Goal: Task Accomplishment & Management: Complete application form

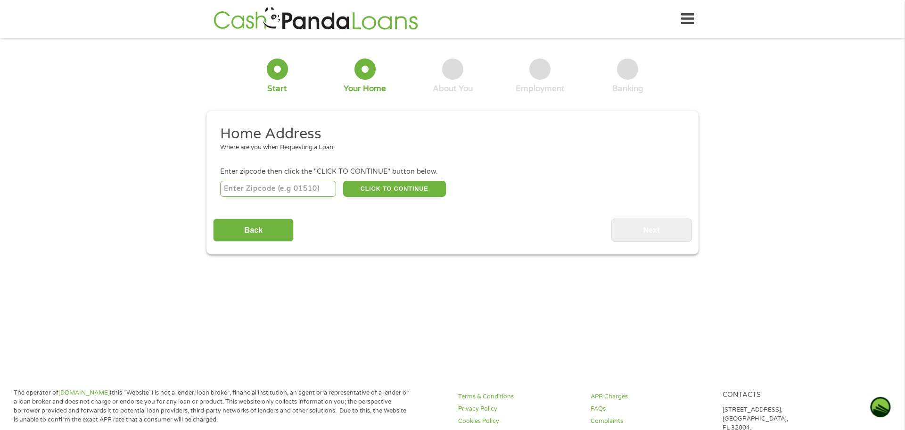
click at [318, 190] on input "number" at bounding box center [278, 189] width 116 height 16
type input "28546"
click at [392, 188] on button "CLICK TO CONTINUE" at bounding box center [394, 189] width 103 height 16
type input "28546"
type input "Jacksonville"
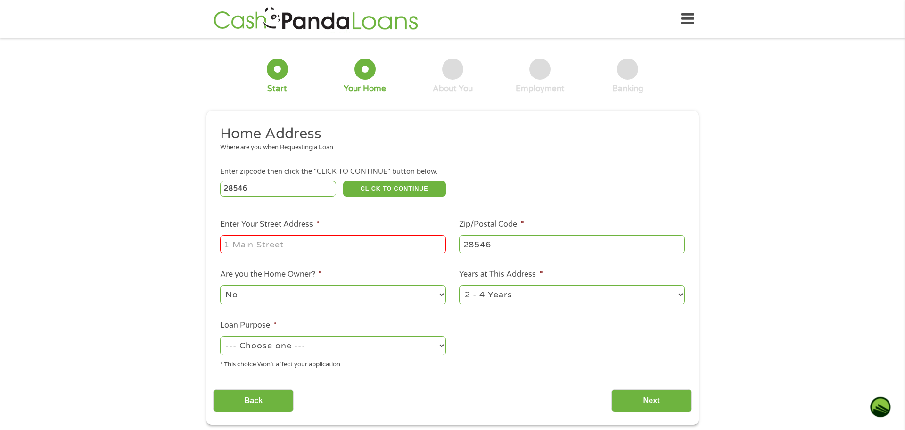
click at [331, 246] on input "Enter Your Street Address *" at bounding box center [333, 244] width 226 height 18
type input "303 Country Club Road"
click at [393, 347] on select "--- Choose one --- Pay Bills Debt Consolidation Home Improvement Major Purchase…" at bounding box center [333, 345] width 226 height 19
select select "medicalexpenses"
click at [220, 337] on select "--- Choose one --- Pay Bills Debt Consolidation Home Improvement Major Purchase…" at bounding box center [333, 345] width 226 height 19
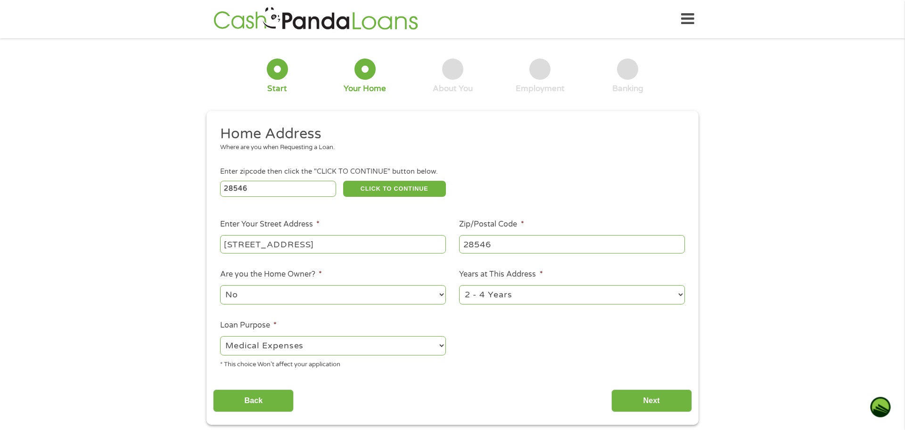
click at [279, 316] on ul "Home Address Where are you when Requesting a Loan. Enter zipcode then click the…" at bounding box center [452, 250] width 479 height 252
click at [656, 397] on input "Next" at bounding box center [652, 400] width 81 height 23
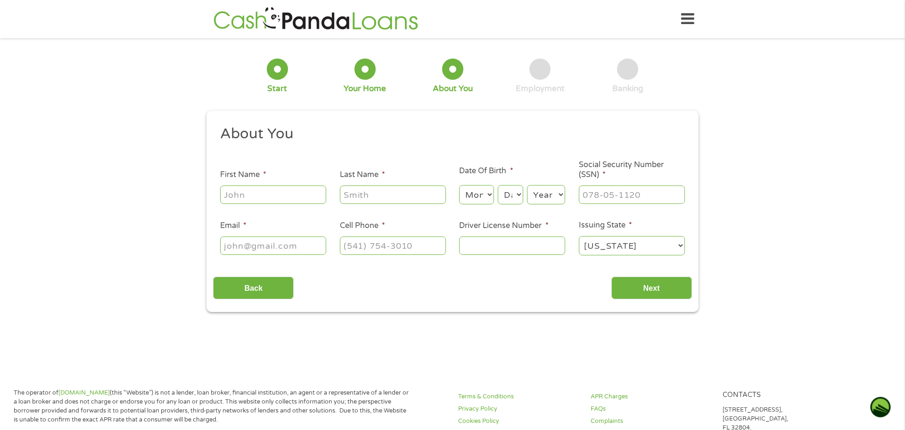
scroll to position [4, 4]
click at [277, 195] on input "First Name *" at bounding box center [273, 194] width 106 height 18
type input "Tracy"
type input "Toudle"
type input "stickjd73@gmail.com"
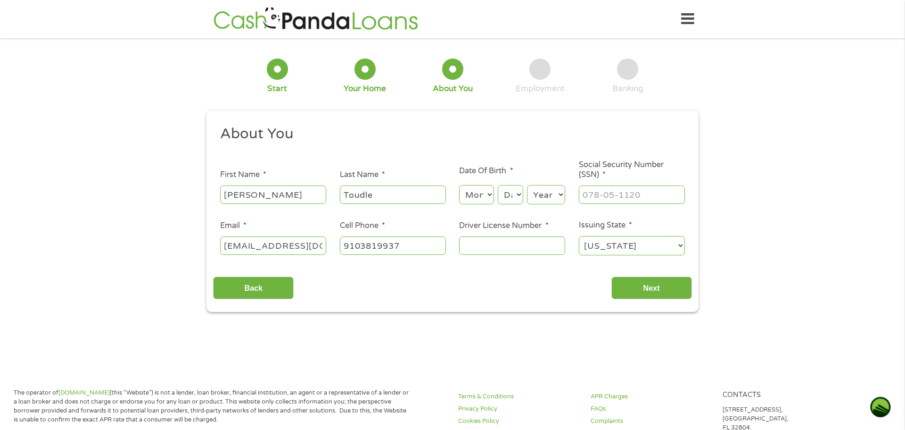
type input "(910) 381-9937"
click at [490, 194] on select "Month 1 2 3 4 5 6 7 8 9 10 11 12" at bounding box center [476, 194] width 34 height 19
select select "11"
click at [459, 185] on select "Month 1 2 3 4 5 6 7 8 9 10 11 12" at bounding box center [476, 194] width 34 height 19
click at [520, 196] on select "Day 1 2 3 4 5 6 7 8 9 10 11 12 13 14 15 16 17 18 19 20 21 22 23 24 25 26 27 28 …" at bounding box center [510, 194] width 25 height 19
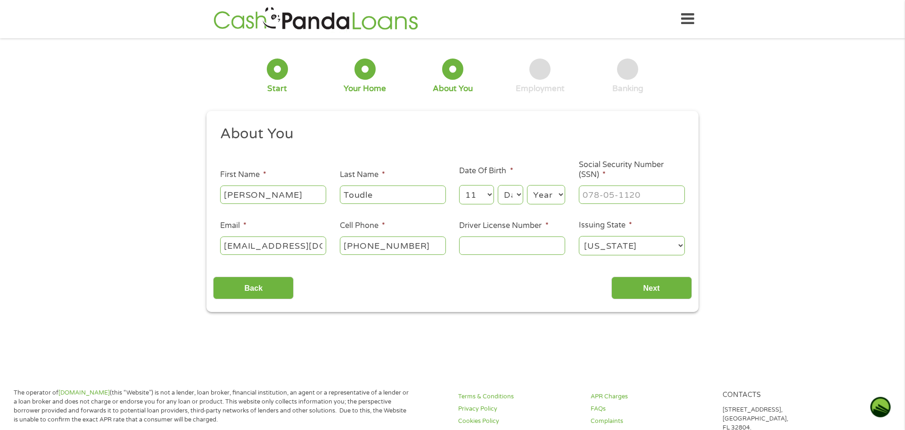
select select "23"
click at [498, 185] on select "Day 1 2 3 4 5 6 7 8 9 10 11 12 13 14 15 16 17 18 19 20 21 22 23 24 25 26 27 28 …" at bounding box center [510, 194] width 25 height 19
click at [562, 195] on select "Year 2007 2006 2005 2004 2003 2002 2001 2000 1999 1998 1997 1996 1995 1994 1993…" at bounding box center [546, 194] width 38 height 19
select select "1973"
click at [527, 185] on select "Year 2007 2006 2005 2004 2003 2002 2001 2000 1999 1998 1997 1996 1995 1994 1993…" at bounding box center [546, 194] width 38 height 19
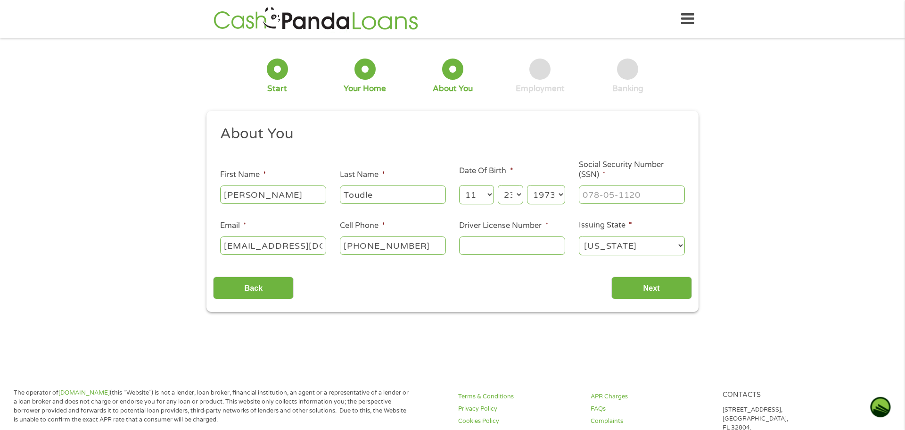
click at [663, 194] on input "Social Security Number (SSN) *" at bounding box center [632, 194] width 106 height 18
type input "245-51-3002"
click at [532, 245] on input "Driver License Number *" at bounding box center [512, 245] width 106 height 18
type input "8447934"
click at [646, 287] on input "Next" at bounding box center [652, 287] width 81 height 23
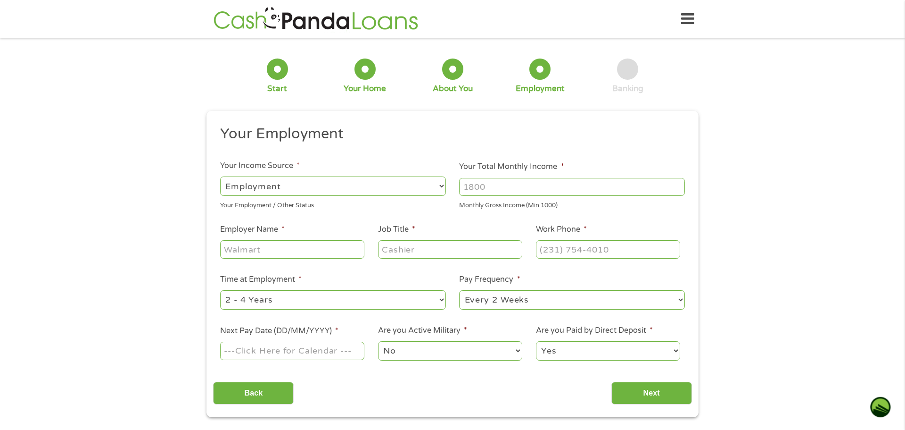
click at [398, 185] on select "--- Choose one --- Employment Self Employed Benefits" at bounding box center [333, 185] width 226 height 19
select select "benefits"
click at [220, 176] on select "--- Choose one --- Employment Self Employed Benefits" at bounding box center [333, 185] width 226 height 19
type input "Other"
type input "(910) 381-9937"
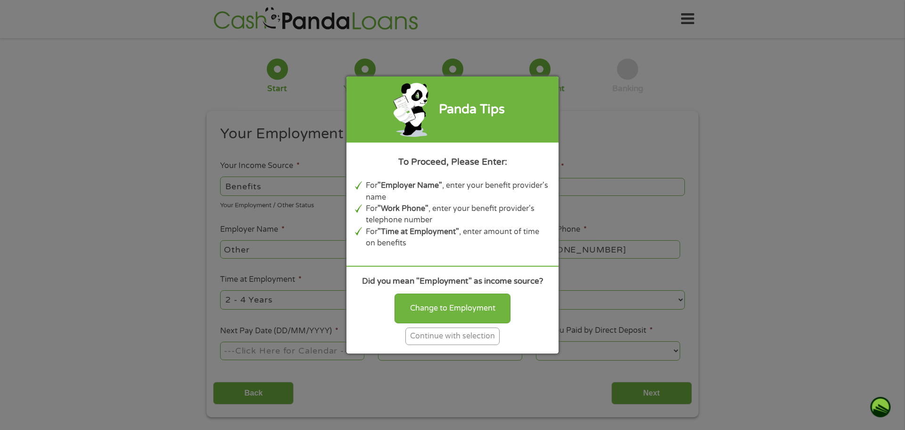
click at [444, 334] on div "Continue with selection" at bounding box center [453, 335] width 94 height 17
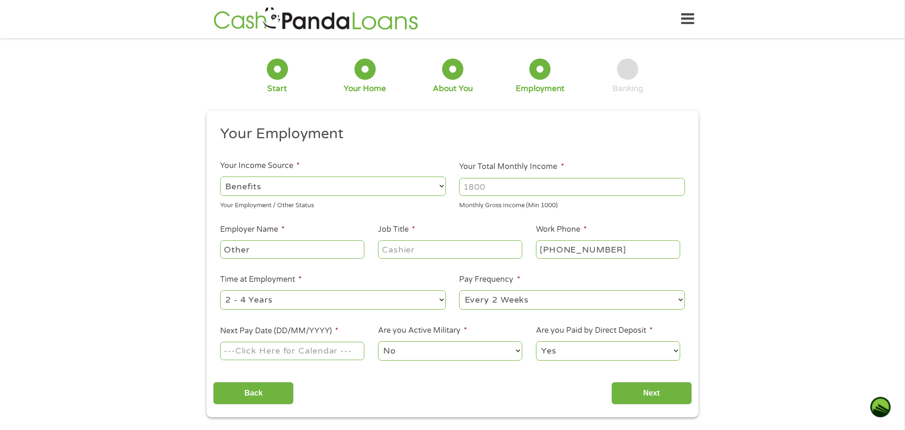
click at [292, 251] on input "Other" at bounding box center [292, 249] width 144 height 18
click at [249, 250] on input "Otherdisability" at bounding box center [292, 249] width 144 height 18
type input "disability"
click at [426, 254] on input "Job Title *" at bounding box center [450, 249] width 144 height 18
type input "ssd"
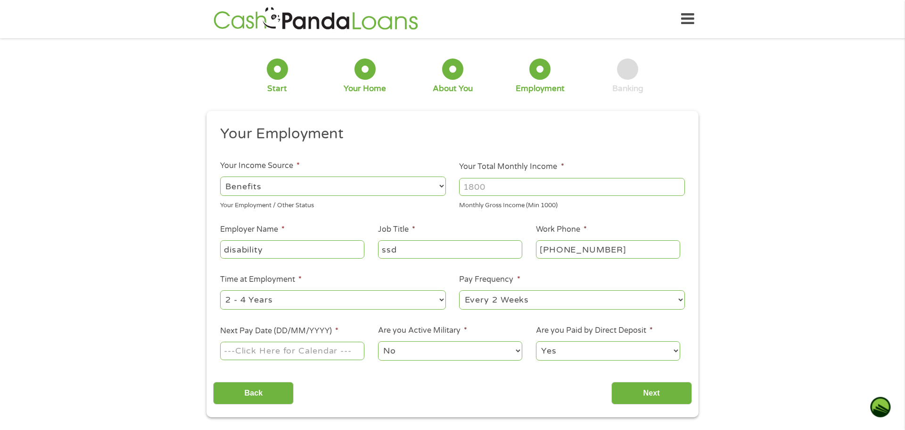
click at [352, 297] on select "--- Choose one --- 1 Year or less 1 - 2 Years 2 - 4 Years Over 4 Years" at bounding box center [333, 299] width 226 height 19
select select "60months"
click at [220, 290] on select "--- Choose one --- 1 Year or less 1 - 2 Years 2 - 4 Years Over 4 Years" at bounding box center [333, 299] width 226 height 19
click at [583, 299] on select "--- Choose one --- Every 2 Weeks Every Week Monthly Semi-Monthly" at bounding box center [572, 299] width 226 height 19
select select "monthly"
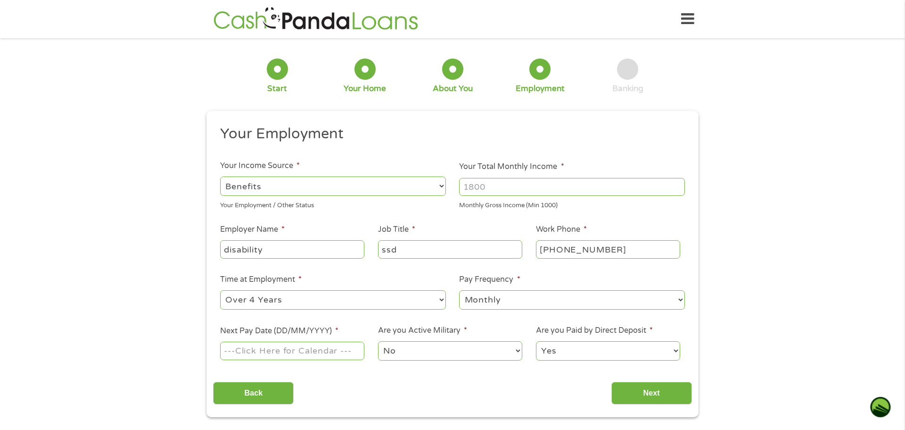
click at [459, 290] on select "--- Choose one --- Every 2 Weeks Every Week Monthly Semi-Monthly" at bounding box center [572, 299] width 226 height 19
click at [307, 350] on input "Next Pay Date (DD/MM/YYYY) *" at bounding box center [292, 350] width 144 height 18
type input "03/10/2025"
click at [656, 391] on input "Next" at bounding box center [652, 393] width 81 height 23
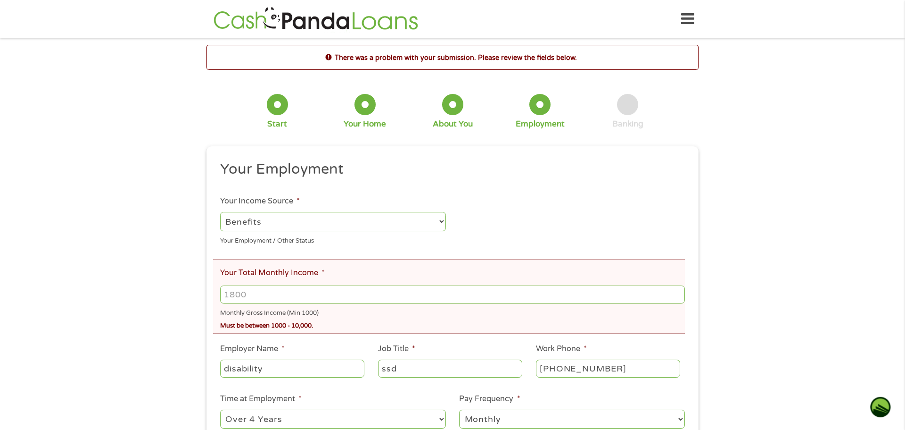
click at [323, 299] on input "Your Total Monthly Income *" at bounding box center [452, 294] width 465 height 18
click at [229, 294] on input "1480" at bounding box center [452, 294] width 465 height 18
type input "1480"
click at [841, 213] on div "There was a problem with your submission. Please review the fields below. 1 Sta…" at bounding box center [452, 290] width 905 height 491
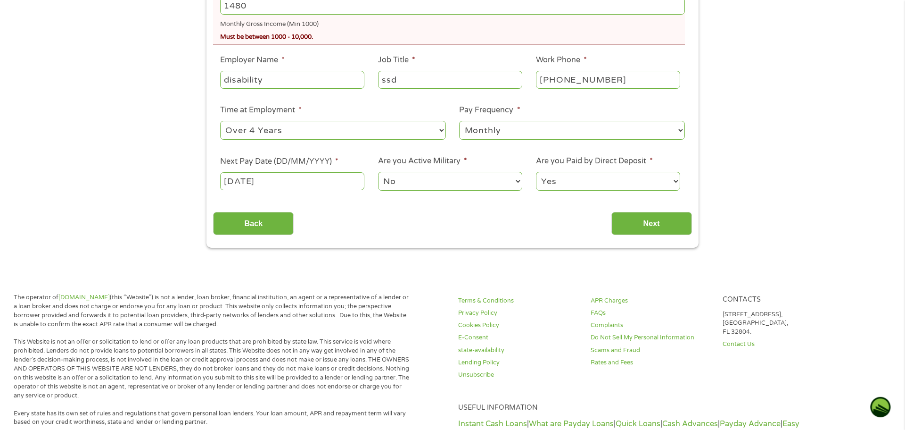
scroll to position [321, 0]
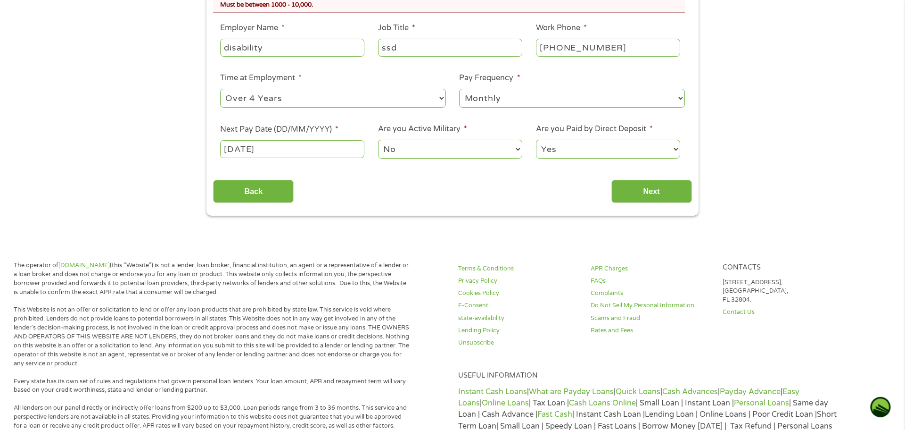
click at [315, 149] on input "03/10/2025" at bounding box center [292, 149] width 144 height 18
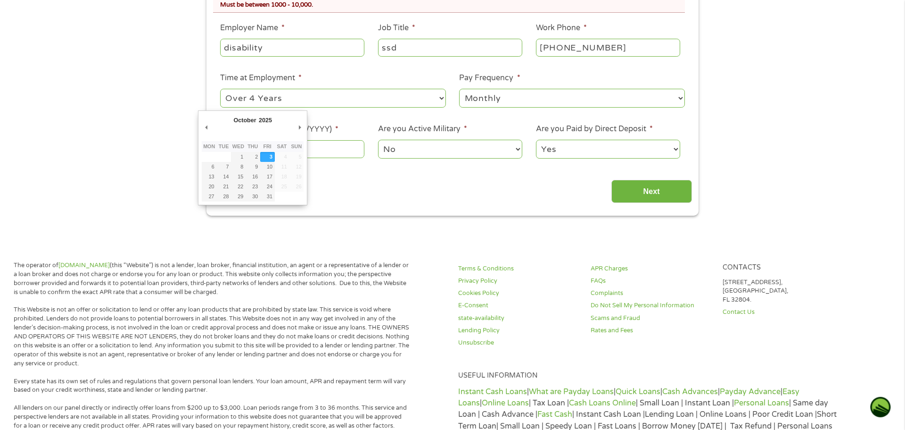
click at [347, 198] on div "Back Next" at bounding box center [452, 188] width 479 height 30
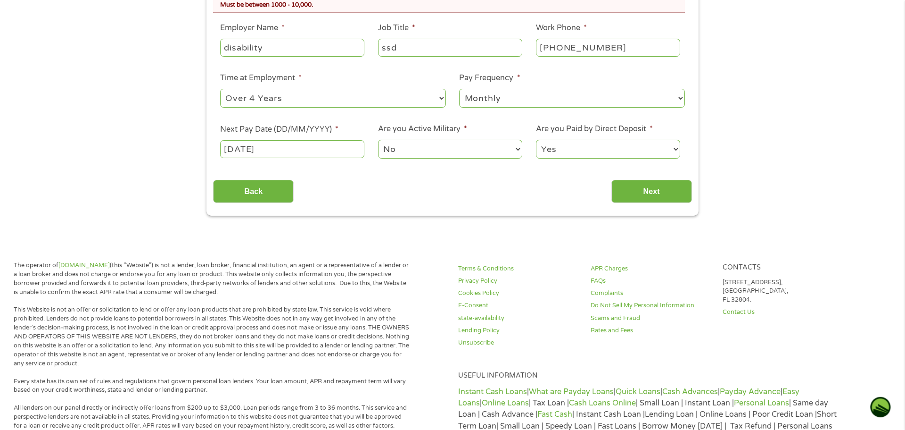
click at [285, 147] on body "Home Get Loan Offer How it works FAQs Blog Cash Loans Quick Loans Online Loans …" at bounding box center [452, 249] width 905 height 1140
click at [282, 147] on input "03/10/2025" at bounding box center [292, 149] width 144 height 18
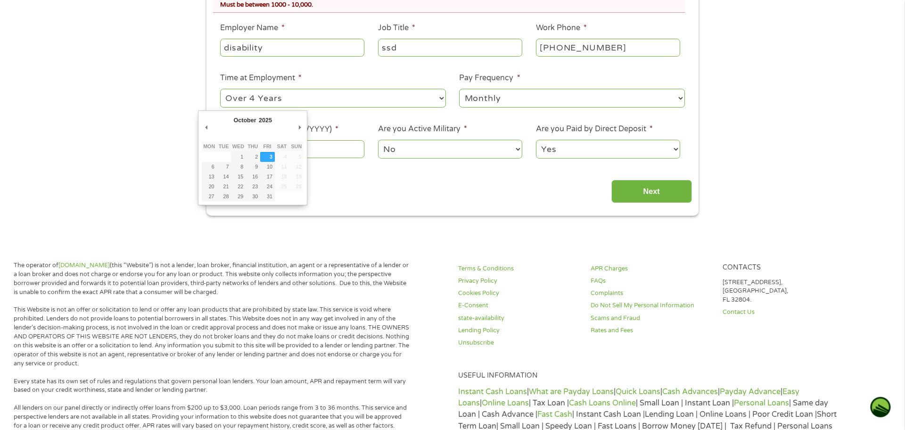
click at [338, 168] on div "Your Employment Your Income Source * --- Choose one --- Employment Self Employe…" at bounding box center [452, 21] width 479 height 364
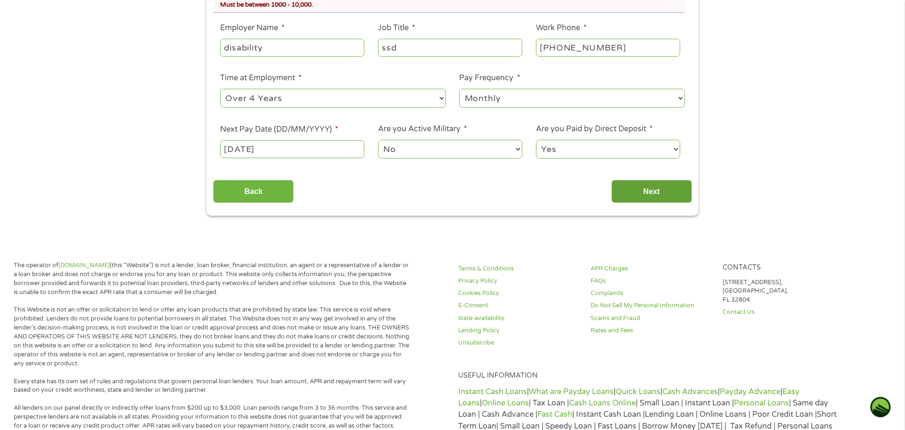
click at [652, 188] on input "Next" at bounding box center [652, 191] width 81 height 23
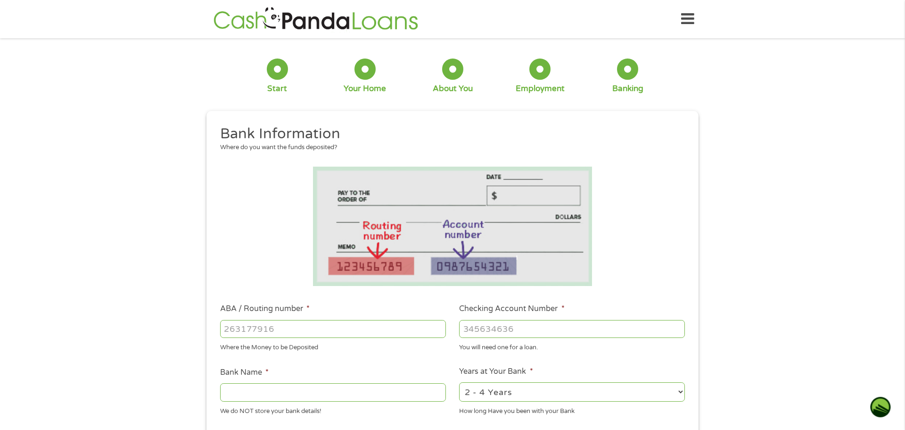
scroll to position [23, 4]
click at [284, 328] on input "ABA / Routing number *" at bounding box center [333, 329] width 226 height 18
type input "054000030"
type input "PNC BANK NA"
type input "054000030"
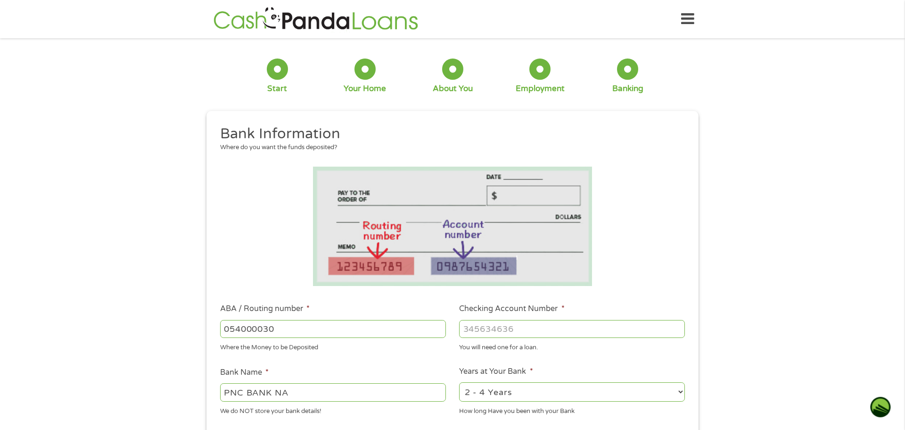
click at [519, 326] on input "Checking Account Number *" at bounding box center [572, 329] width 226 height 18
type input "5529367972"
click at [526, 395] on select "2 - 4 Years 6 - 12 Months 1 - 2 Years Over 4 Years" at bounding box center [572, 391] width 226 height 19
select select "24months"
click at [459, 382] on select "2 - 4 Years 6 - 12 Months 1 - 2 Years Over 4 Years" at bounding box center [572, 391] width 226 height 19
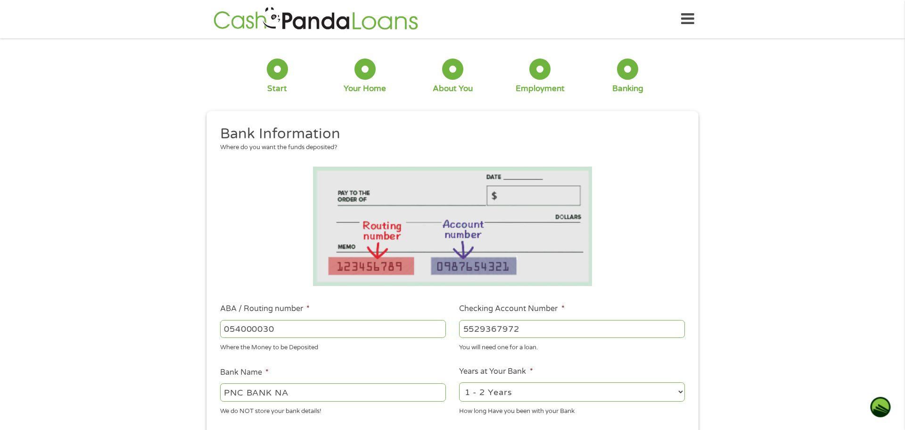
click at [726, 273] on div "1 Start 2 Your Home 3 About You 4 Employment 5 Banking 6 This field is hidden w…" at bounding box center [452, 344] width 905 height 598
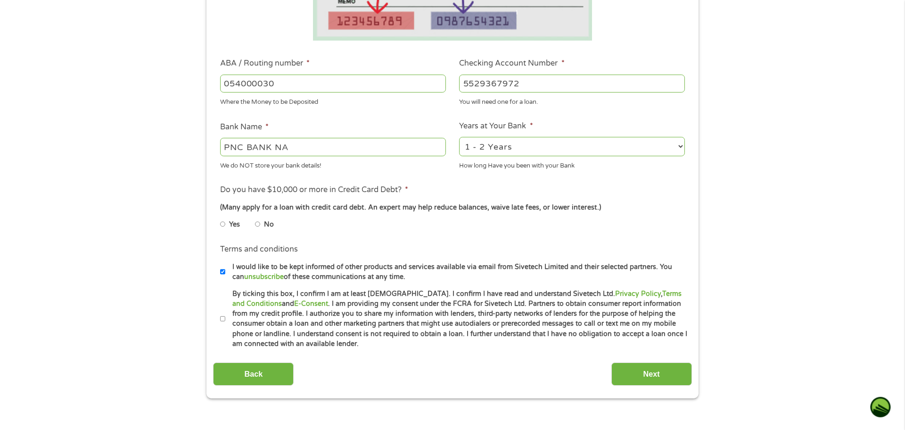
scroll to position [264, 0]
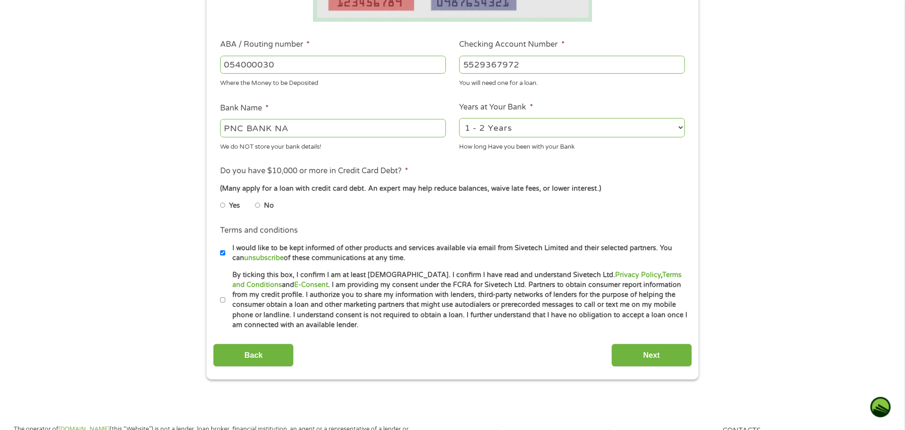
click at [257, 204] on input "No" at bounding box center [258, 205] width 6 height 15
radio input "true"
click at [654, 352] on input "Next" at bounding box center [652, 354] width 81 height 23
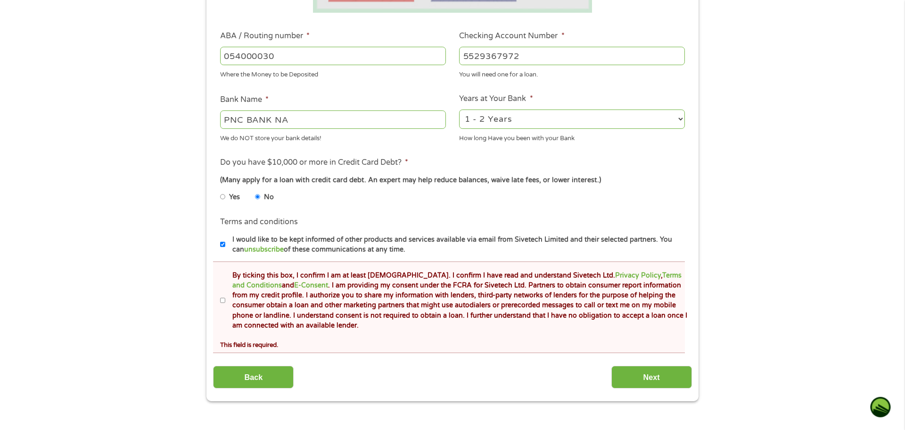
scroll to position [377, 0]
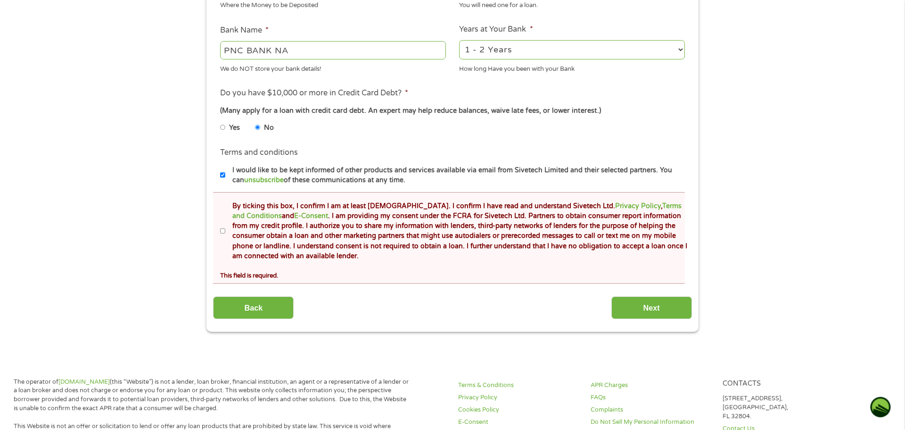
click at [224, 230] on input "By ticking this box, I confirm I am at least 18 years old. I confirm I have rea…" at bounding box center [223, 231] width 6 height 15
checkbox input "true"
click at [653, 307] on input "Next" at bounding box center [652, 307] width 81 height 23
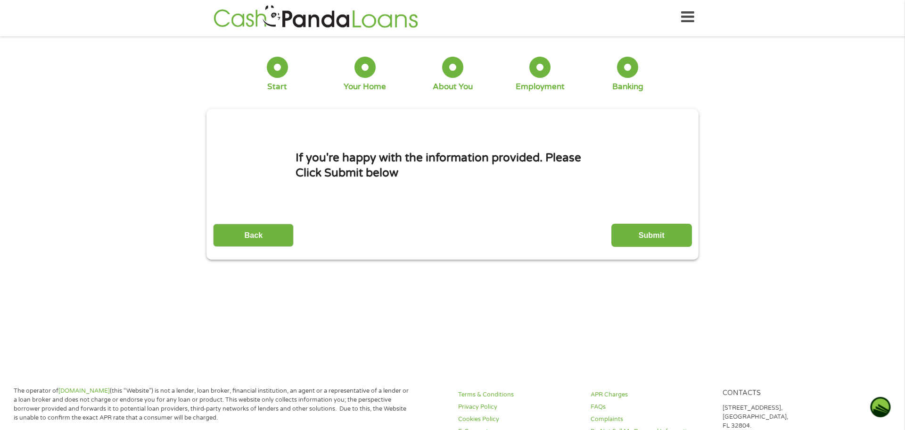
scroll to position [0, 0]
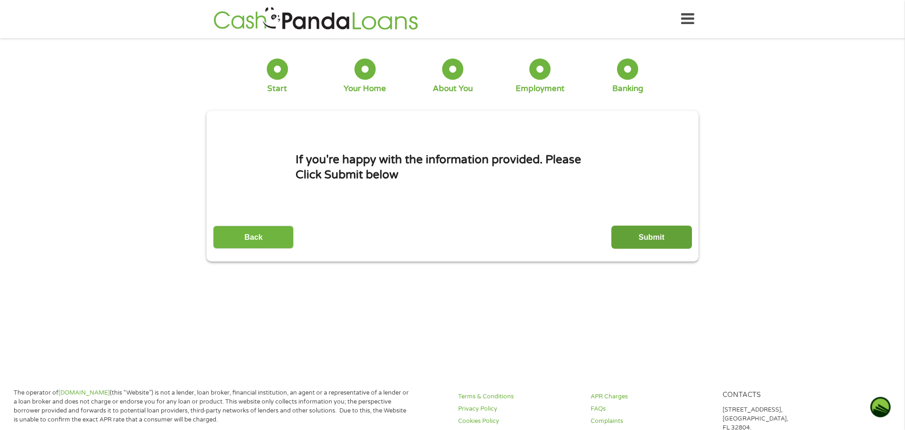
click at [648, 233] on input "Submit" at bounding box center [652, 236] width 81 height 23
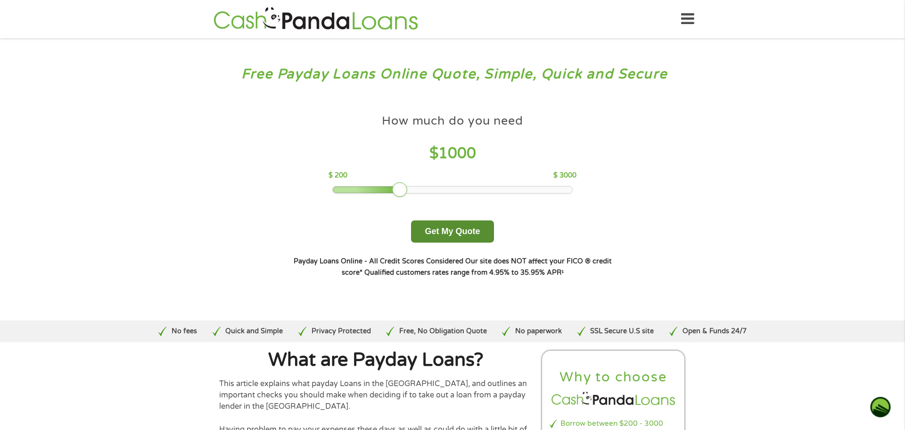
click at [448, 231] on button "Get My Quote" at bounding box center [452, 231] width 83 height 22
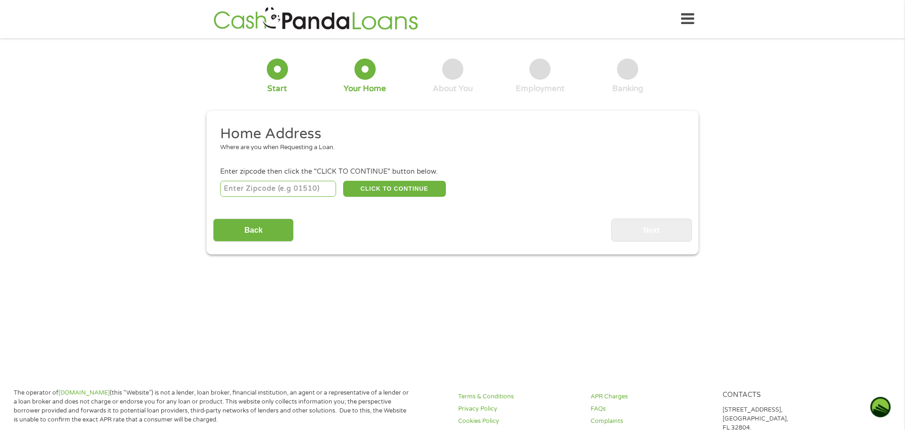
click at [308, 191] on input "number" at bounding box center [278, 189] width 116 height 16
type input "28546"
click at [405, 186] on button "CLICK TO CONTINUE" at bounding box center [394, 189] width 103 height 16
type input "28546"
type input "Jacksonville"
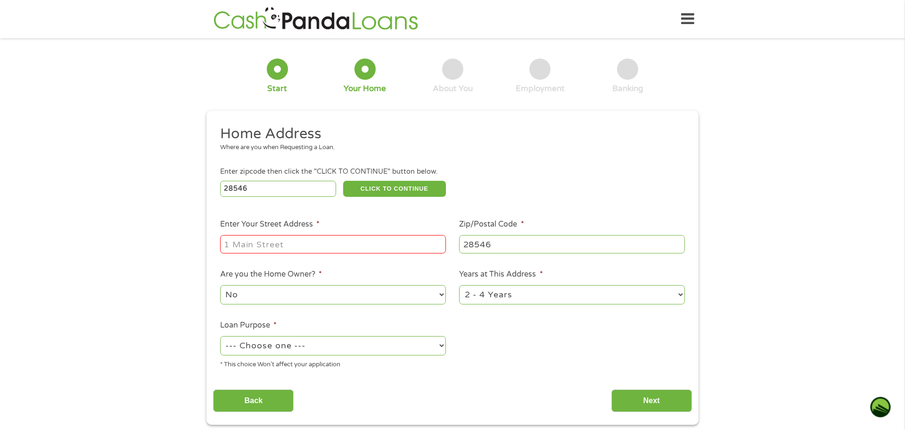
click at [331, 248] on input "Enter Your Street Address *" at bounding box center [333, 244] width 226 height 18
type input "303 Country Club Road"
click at [361, 347] on select "--- Choose one --- Pay Bills Debt Consolidation Home Improvement Major Purchase…" at bounding box center [333, 345] width 226 height 19
select select "other"
click at [220, 337] on select "--- Choose one --- Pay Bills Debt Consolidation Home Improvement Major Purchase…" at bounding box center [333, 345] width 226 height 19
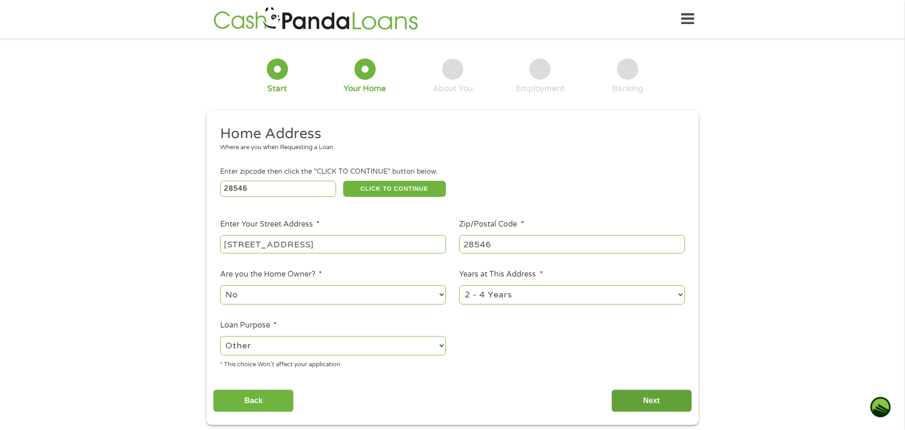
click at [651, 398] on input "Next" at bounding box center [652, 400] width 81 height 23
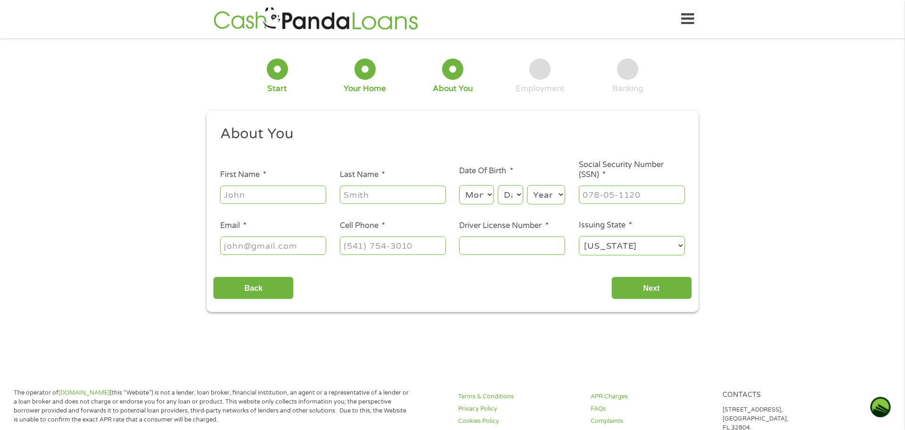
scroll to position [4, 4]
click at [299, 198] on input "First Name *" at bounding box center [273, 194] width 106 height 18
type input "Tracy"
type input "Toudle"
type input "stickjd73@gmail.com"
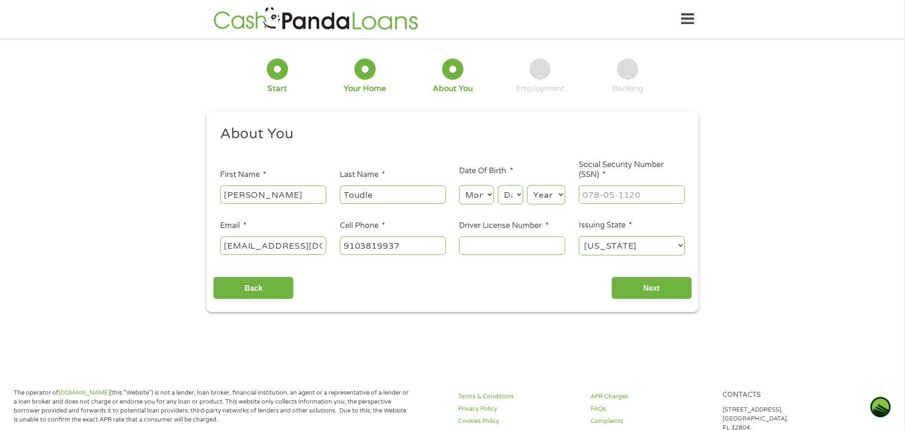
type input "(910) 381-9937"
click at [506, 242] on input "Driver License Number *" at bounding box center [512, 245] width 106 height 18
type input "8447934"
click at [605, 193] on input "Social Security Number (SSN) *" at bounding box center [632, 194] width 106 height 18
type input "245-51-3002"
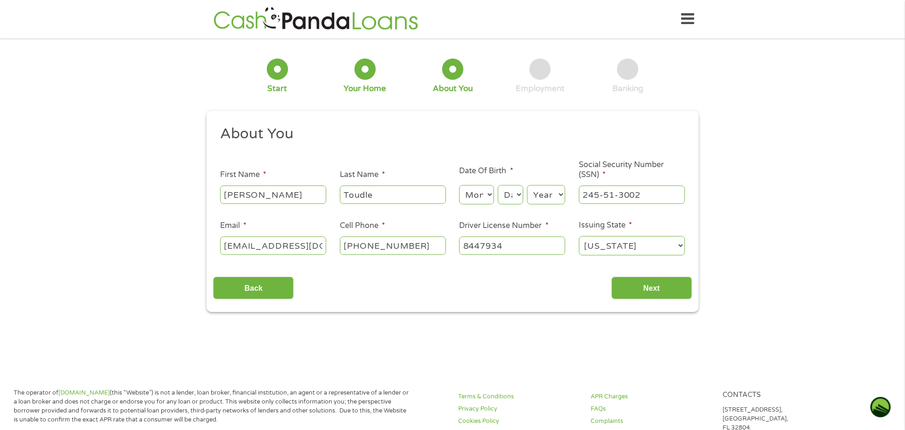
click at [491, 196] on select "Month 1 2 3 4 5 6 7 8 9 10 11 12" at bounding box center [476, 194] width 34 height 19
select select "11"
click at [459, 185] on select "Month 1 2 3 4 5 6 7 8 9 10 11 12" at bounding box center [476, 194] width 34 height 19
click at [519, 194] on select "Day 1 2 3 4 5 6 7 8 9 10 11 12 13 14 15 16 17 18 19 20 21 22 23 24 25 26 27 28 …" at bounding box center [510, 194] width 25 height 19
select select "23"
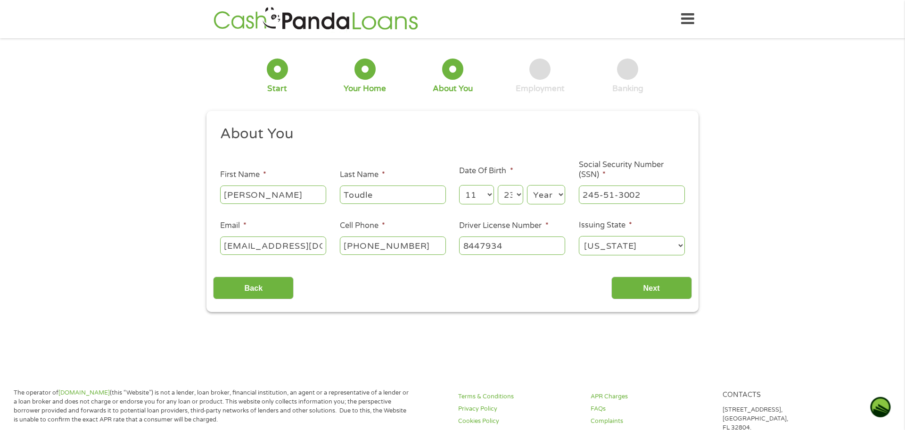
click at [498, 185] on select "Day 1 2 3 4 5 6 7 8 9 10 11 12 13 14 15 16 17 18 19 20 21 22 23 24 25 26 27 28 …" at bounding box center [510, 194] width 25 height 19
click at [562, 192] on select "Year 2007 2006 2005 2004 2003 2002 2001 2000 1999 1998 1997 1996 1995 1994 1993…" at bounding box center [546, 194] width 38 height 19
select select "1973"
click at [527, 185] on select "Year 2007 2006 2005 2004 2003 2002 2001 2000 1999 1998 1997 1996 1995 1994 1993…" at bounding box center [546, 194] width 38 height 19
click at [647, 286] on input "Next" at bounding box center [652, 287] width 81 height 23
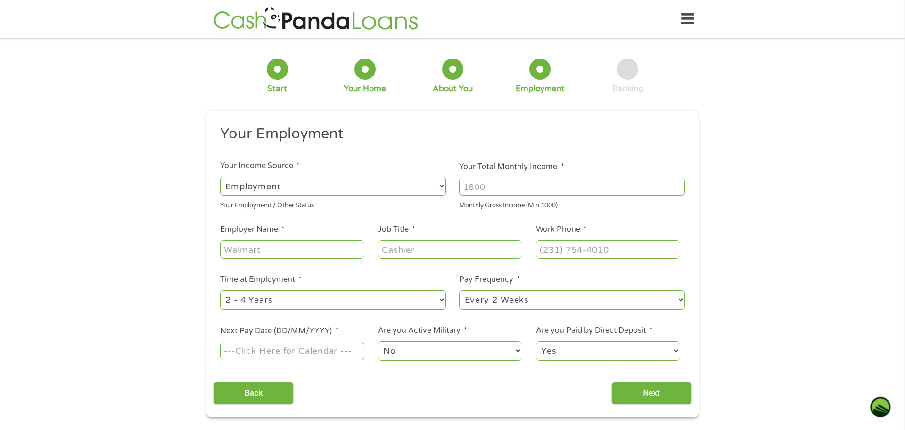
click at [413, 190] on select "--- Choose one --- Employment Self Employed Benefits" at bounding box center [333, 185] width 226 height 19
select select "benefits"
click at [220, 176] on select "--- Choose one --- Employment Self Employed Benefits" at bounding box center [333, 185] width 226 height 19
type input "Other"
type input "(910) 381-9937"
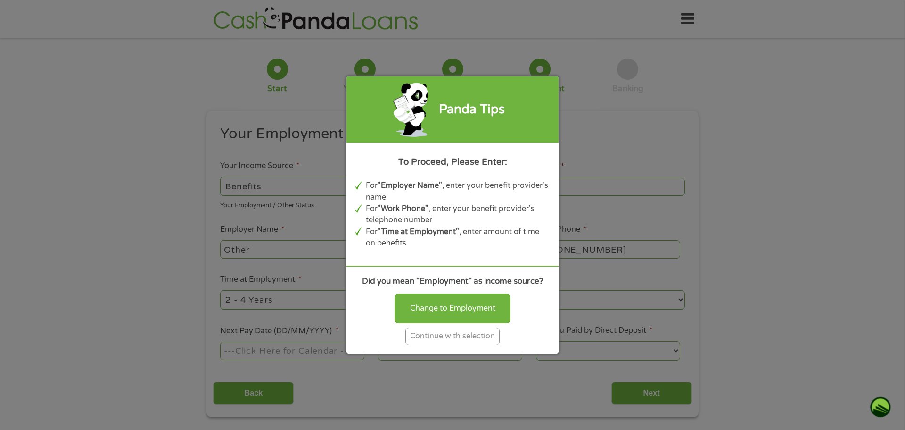
click at [421, 336] on div "Continue with selection" at bounding box center [453, 335] width 94 height 17
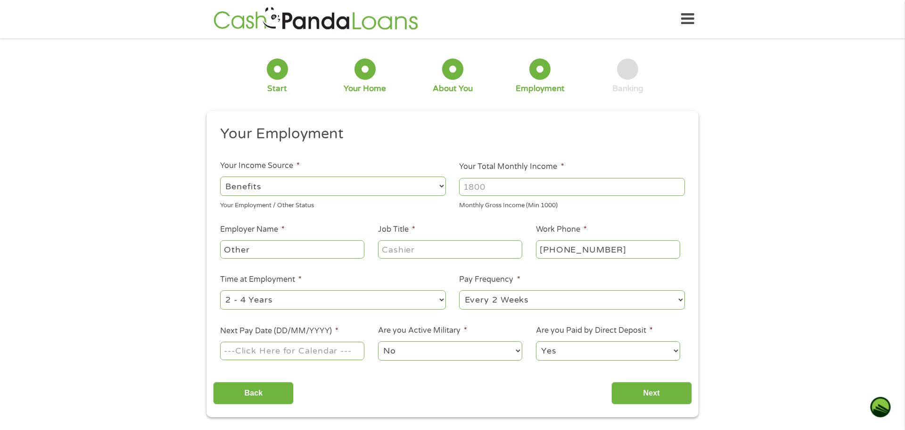
click at [274, 249] on input "Other" at bounding box center [292, 249] width 144 height 18
type input "O"
type input "ssd"
click at [456, 250] on input "Job Title *" at bounding box center [450, 249] width 144 height 18
type input "disability"
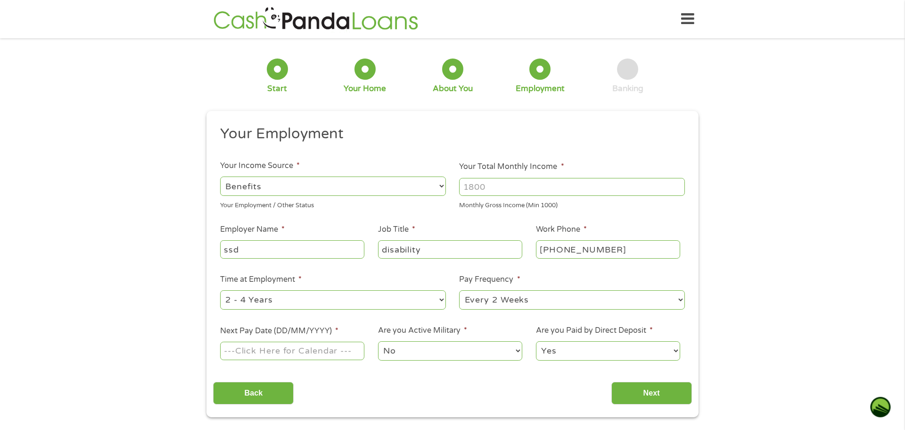
click at [399, 297] on select "--- Choose one --- 1 Year or less 1 - 2 Years 2 - 4 Years Over 4 Years" at bounding box center [333, 299] width 226 height 19
select select "60months"
click at [220, 290] on select "--- Choose one --- 1 Year or less 1 - 2 Years 2 - 4 Years Over 4 Years" at bounding box center [333, 299] width 226 height 19
click at [552, 300] on select "--- Choose one --- Every 2 Weeks Every Week Monthly Semi-Monthly" at bounding box center [572, 299] width 226 height 19
select select "monthly"
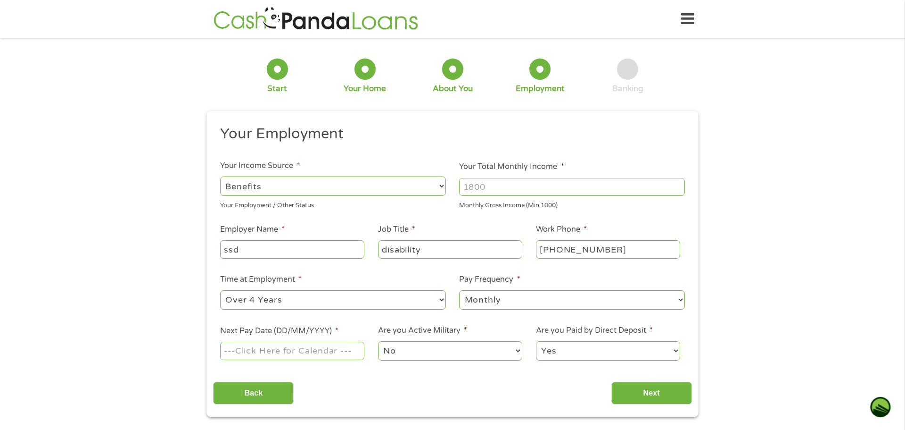
click at [459, 290] on select "--- Choose one --- Every 2 Weeks Every Week Monthly Semi-Monthly" at bounding box center [572, 299] width 226 height 19
click at [338, 350] on input "Next Pay Date (DD/MM/YYYY) *" at bounding box center [292, 350] width 144 height 18
type input "03/10/2025"
click at [656, 392] on input "Next" at bounding box center [652, 393] width 81 height 23
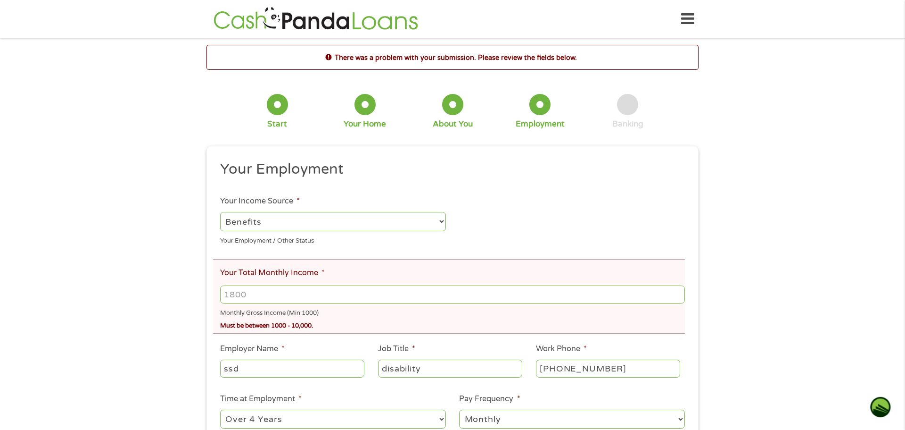
click at [441, 297] on input "Your Total Monthly Income *" at bounding box center [452, 294] width 465 height 18
click at [229, 294] on input "1480.00" at bounding box center [452, 294] width 465 height 18
type input "1480.00"
click at [618, 366] on input "(910) 381-9937" at bounding box center [608, 368] width 144 height 18
type input "(800) 772-1213"
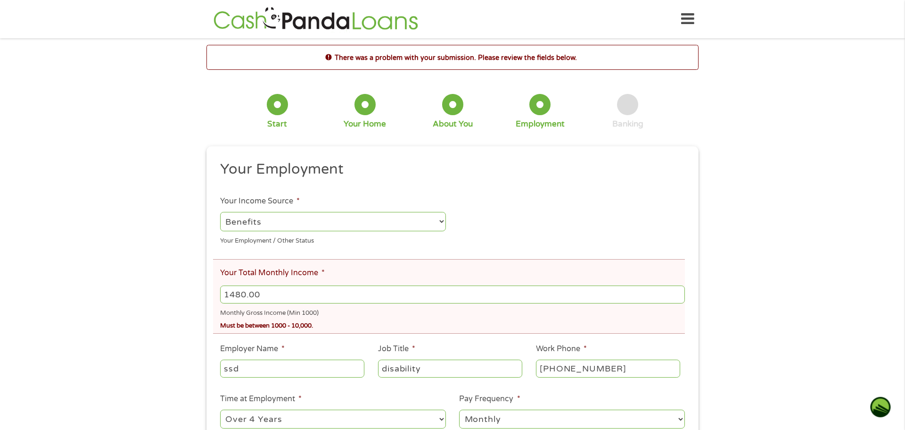
click at [760, 326] on div "There was a problem with your submission. Please review the fields below. 1 Sta…" at bounding box center [452, 290] width 905 height 491
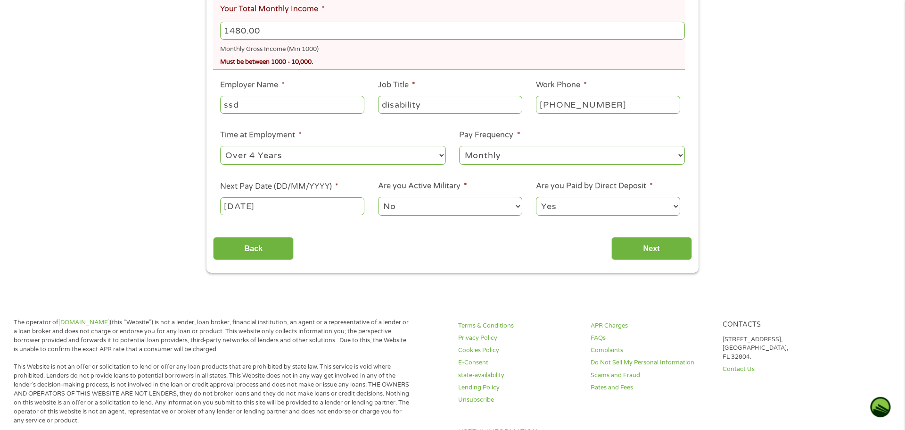
scroll to position [283, 0]
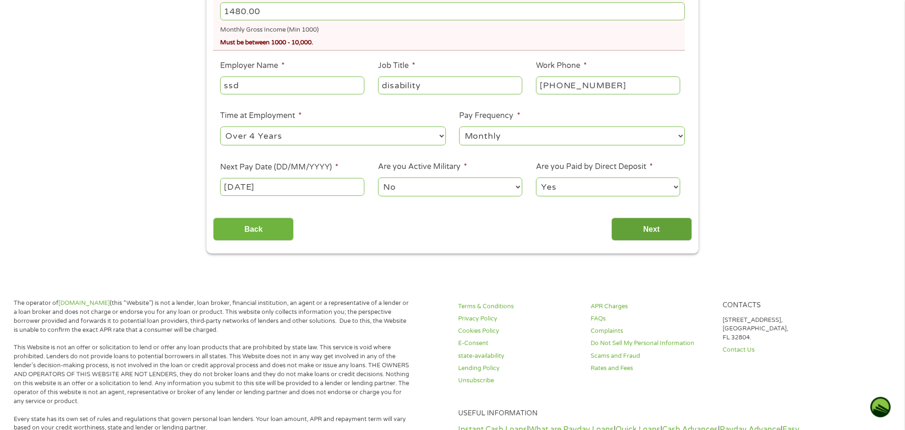
click at [648, 226] on input "Next" at bounding box center [652, 228] width 81 height 23
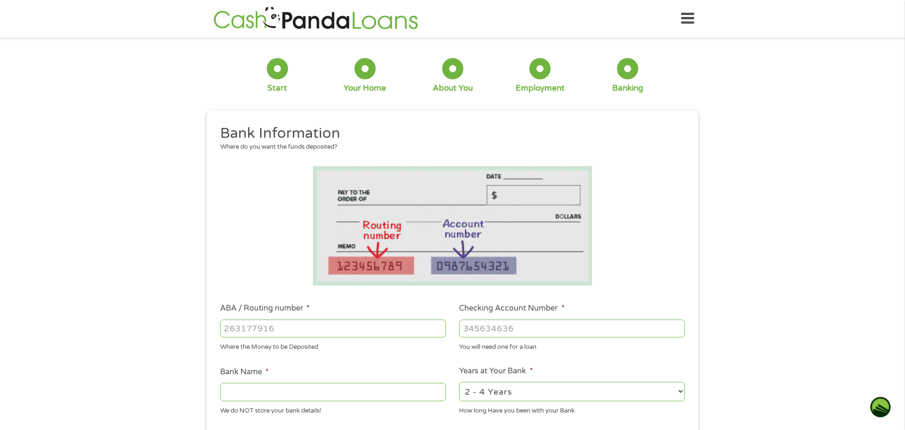
scroll to position [0, 0]
click at [326, 330] on input "ABA / Routing number *" at bounding box center [333, 329] width 226 height 18
type input "054000030"
type input "PNC BANK NA"
type input "054000030"
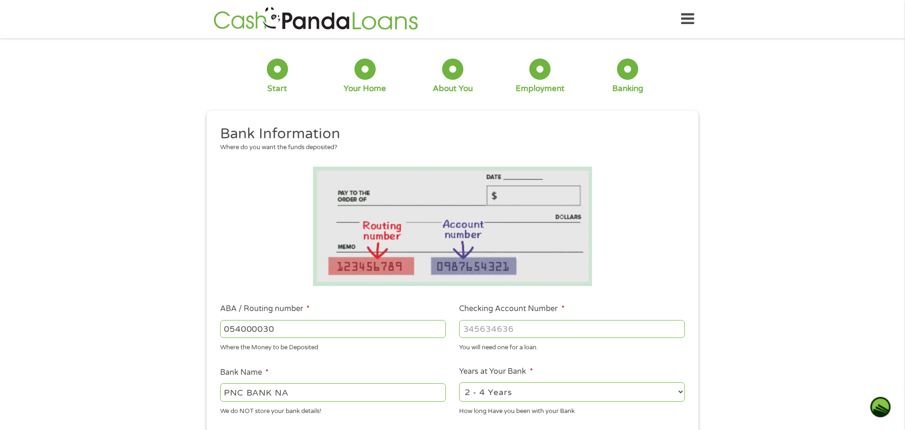
click at [539, 330] on input "Checking Account Number *" at bounding box center [572, 329] width 226 height 18
type input "5529367972"
click at [322, 390] on input "PNC BANK NA" at bounding box center [333, 392] width 226 height 18
type input "PNC BANK"
click at [539, 387] on select "2 - 4 Years 6 - 12 Months 1 - 2 Years Over 4 Years" at bounding box center [572, 391] width 226 height 19
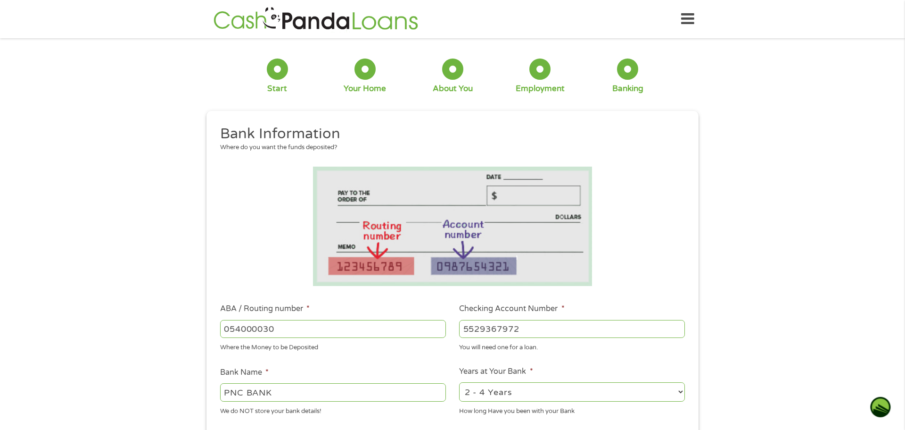
select select "24months"
click at [459, 382] on select "2 - 4 Years 6 - 12 Months 1 - 2 Years Over 4 Years" at bounding box center [572, 391] width 226 height 19
click at [838, 221] on div "1 Start 2 Your Home 3 About You 4 Employment 5 Banking 6 This field is hidden w…" at bounding box center [452, 344] width 905 height 598
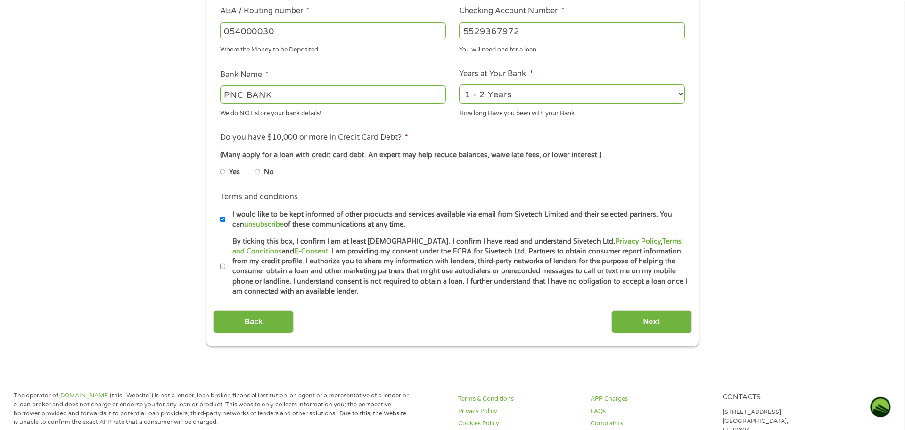
scroll to position [302, 0]
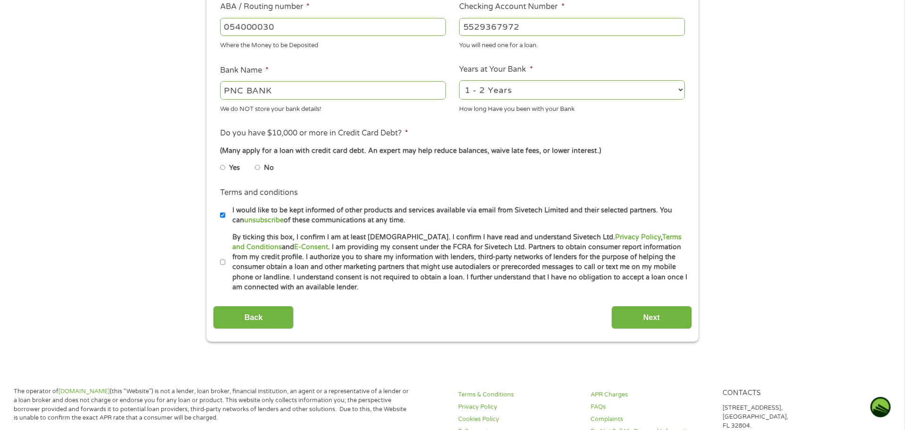
click at [258, 168] on input "No" at bounding box center [258, 167] width 6 height 15
radio input "true"
click at [221, 264] on input "By ticking this box, I confirm I am at least 18 years old. I confirm I have rea…" at bounding box center [223, 262] width 6 height 15
checkbox input "true"
click at [658, 319] on input "Next" at bounding box center [652, 317] width 81 height 23
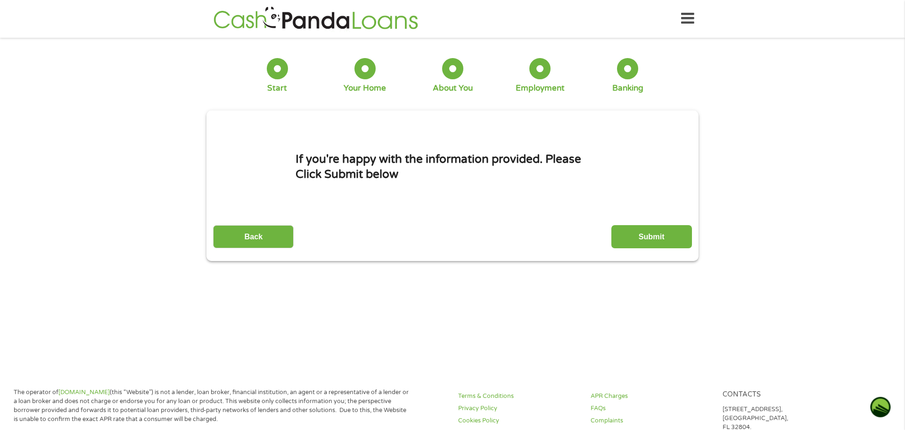
scroll to position [0, 0]
click at [650, 236] on input "Submit" at bounding box center [652, 236] width 81 height 23
